Goal: Transaction & Acquisition: Purchase product/service

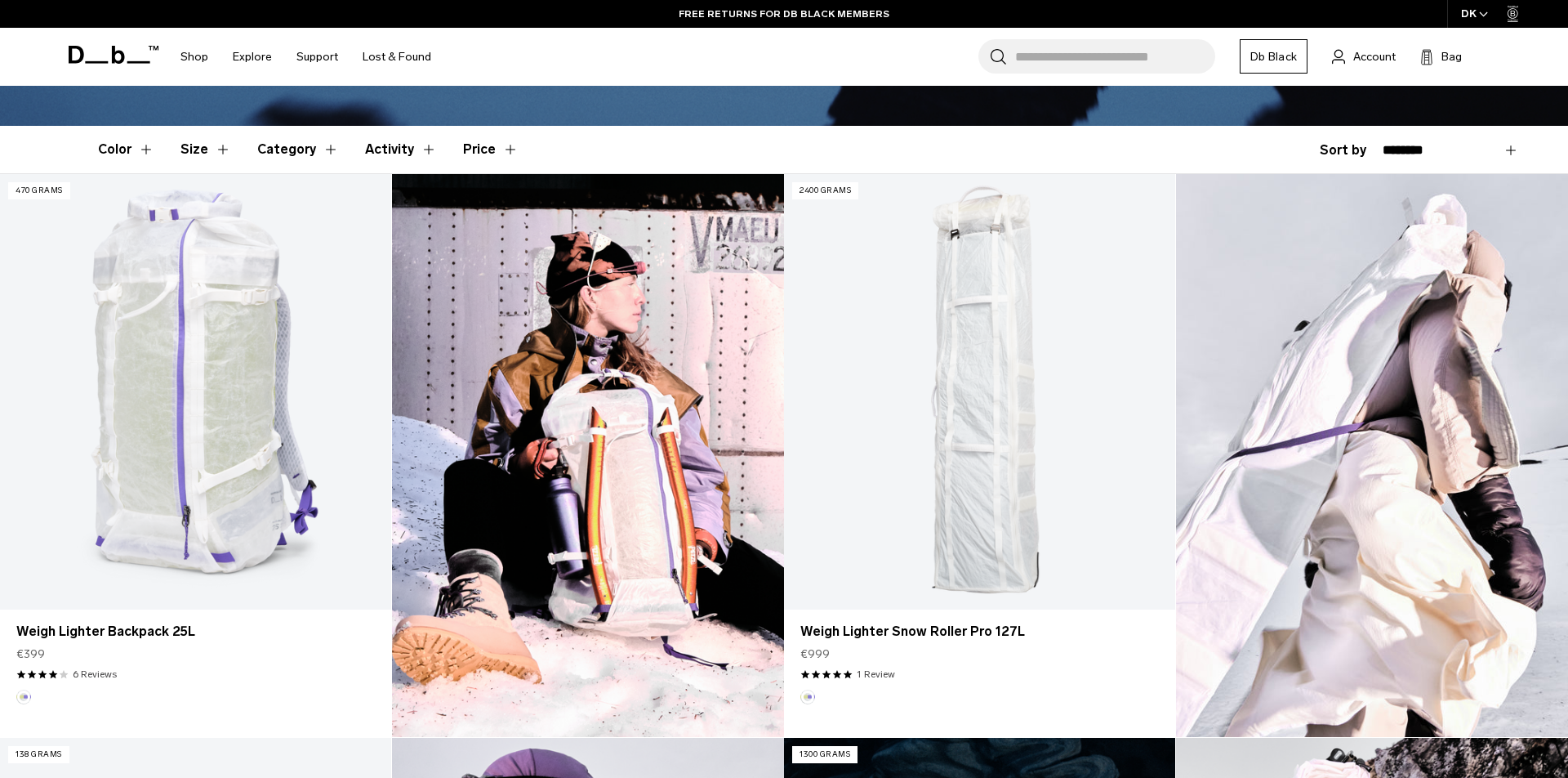
scroll to position [404, 0]
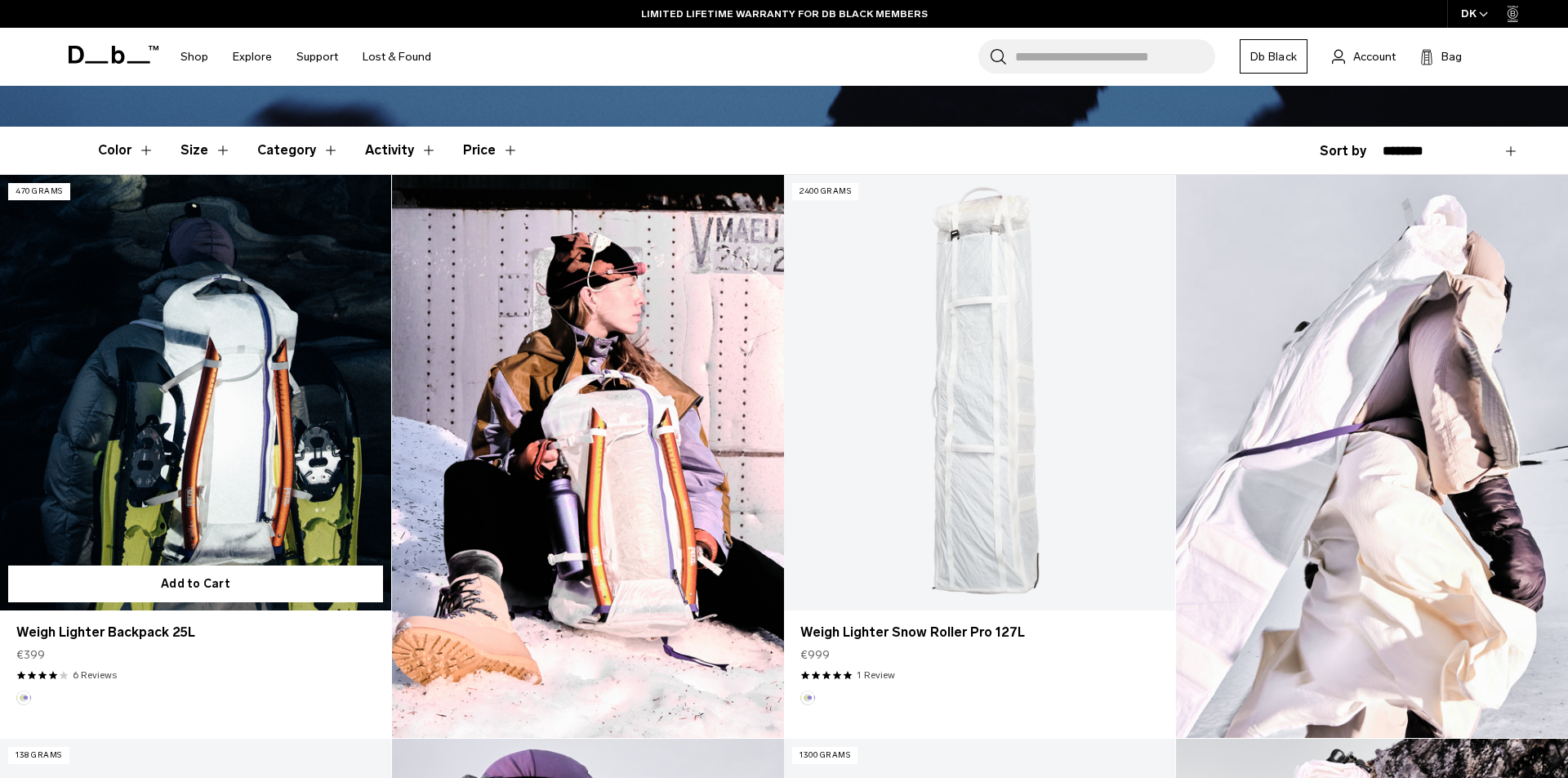
click at [194, 398] on link "Weigh Lighter Backpack 25L" at bounding box center [195, 392] width 391 height 435
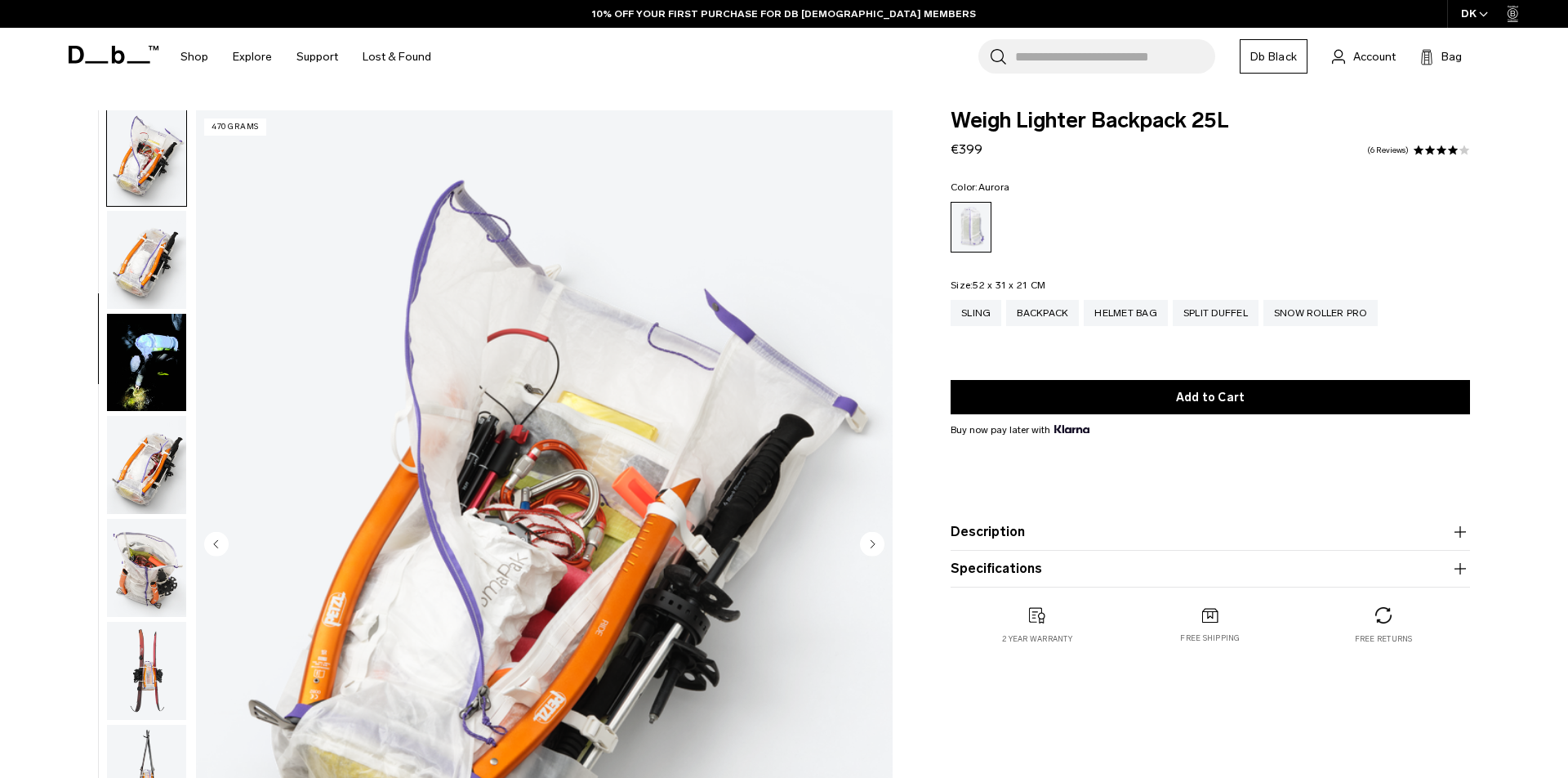
click at [147, 427] on img "button" at bounding box center [146, 465] width 79 height 98
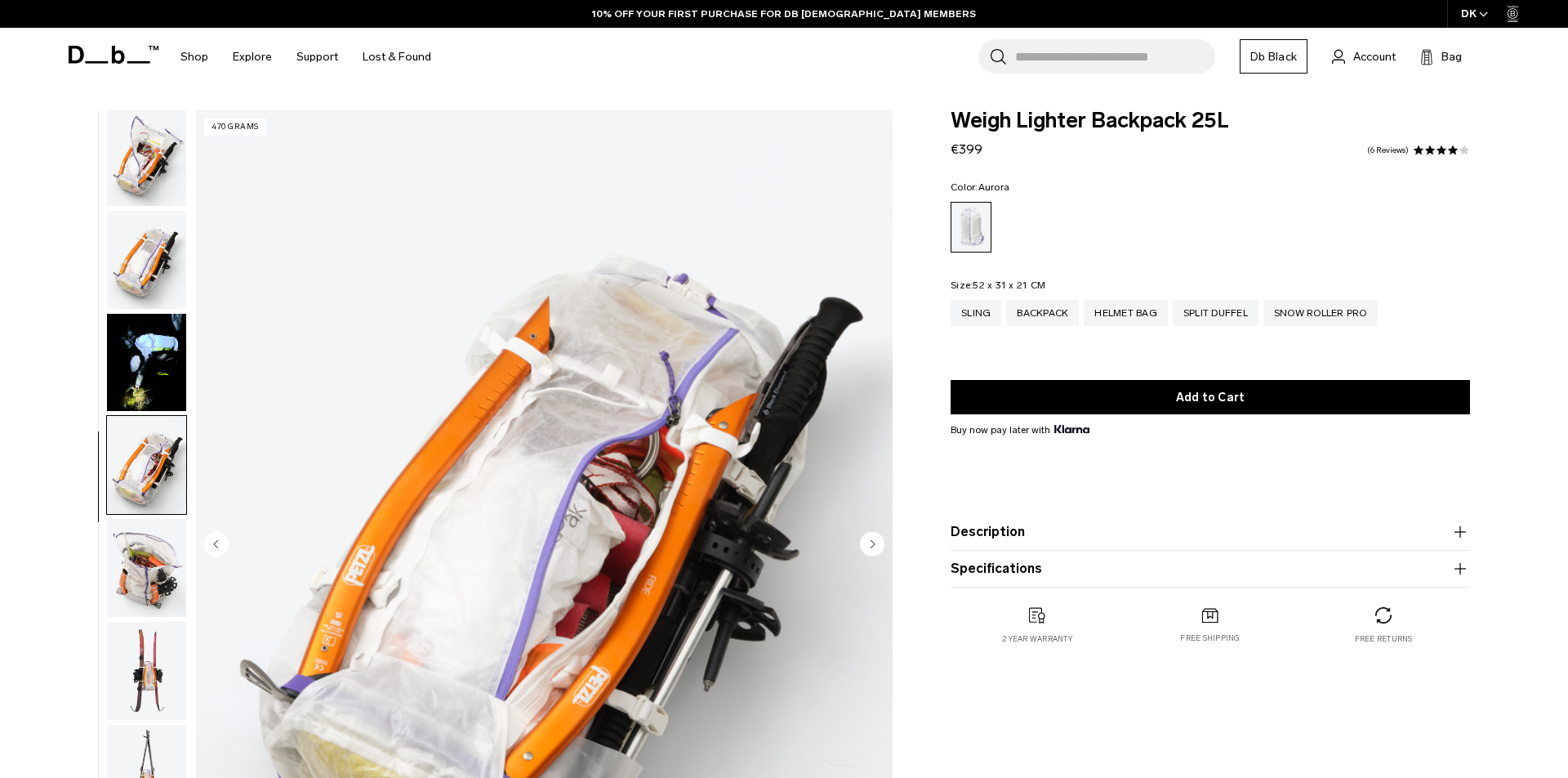
scroll to position [725, 0]
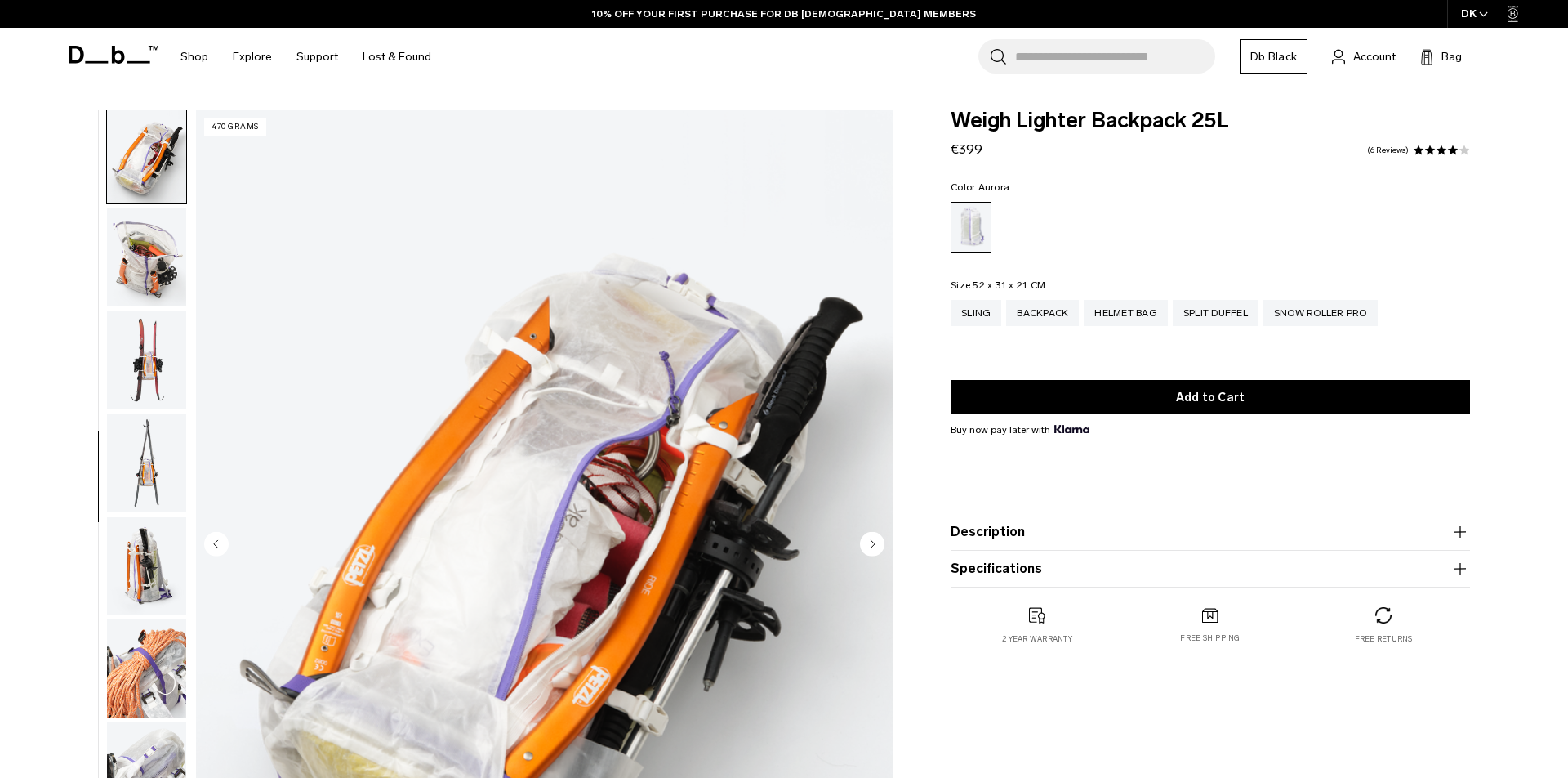
click at [146, 463] on img "button" at bounding box center [146, 463] width 79 height 98
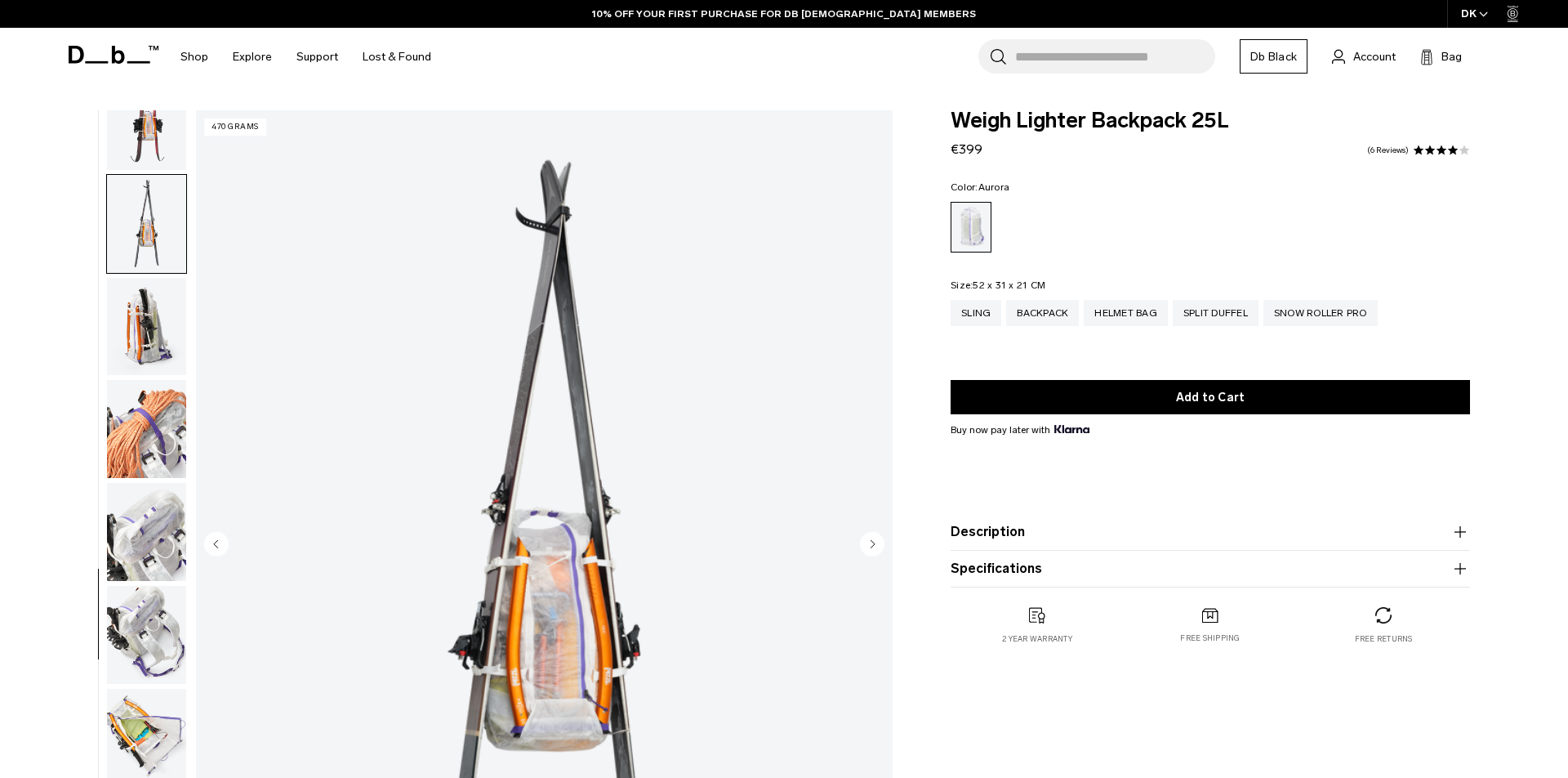
scroll to position [990, 0]
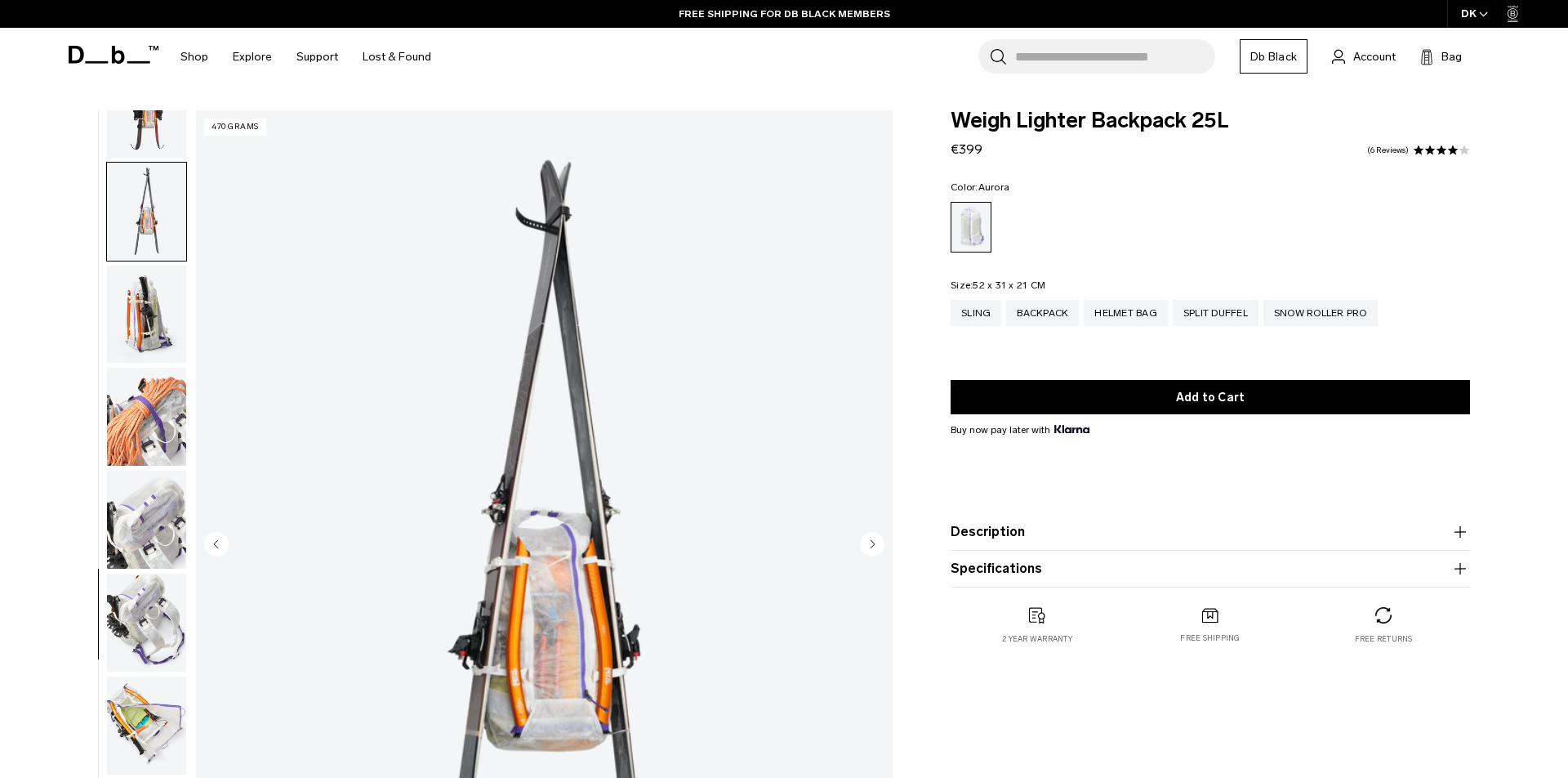
click at [146, 511] on img "button" at bounding box center [146, 520] width 79 height 98
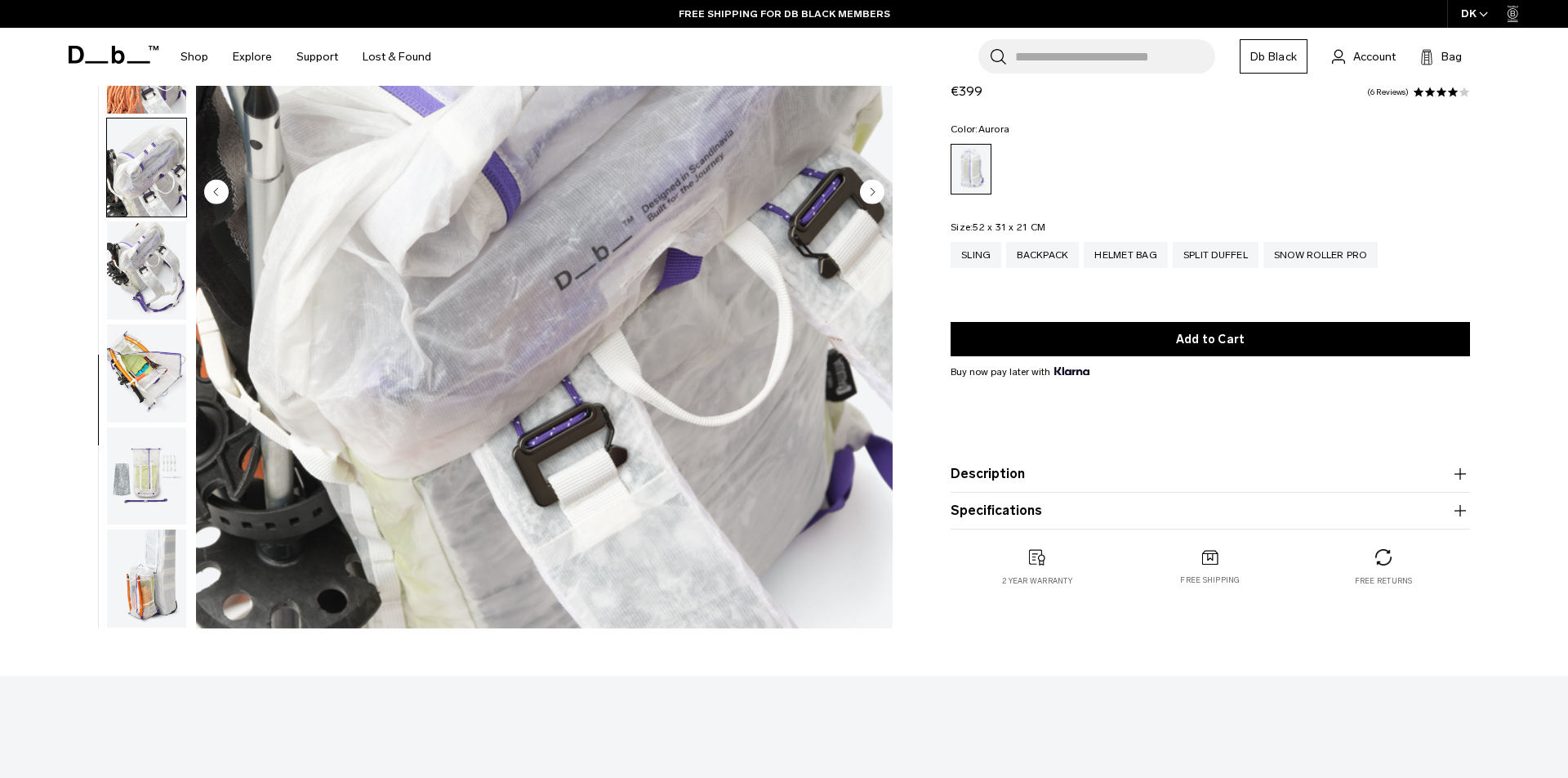
scroll to position [322, 0]
